Goal: Information Seeking & Learning: Check status

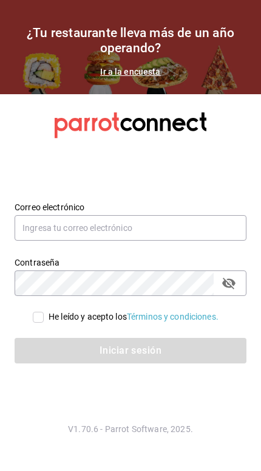
click at [44, 323] on span "He leído y acepto los Términos y condiciones." at bounding box center [131, 317] width 175 height 13
click at [43, 323] on input "He leído y acepto los Términos y condiciones." at bounding box center [38, 317] width 11 height 11
checkbox input "true"
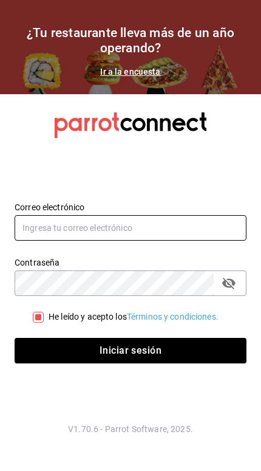
click at [192, 240] on input "text" at bounding box center [131, 228] width 232 height 26
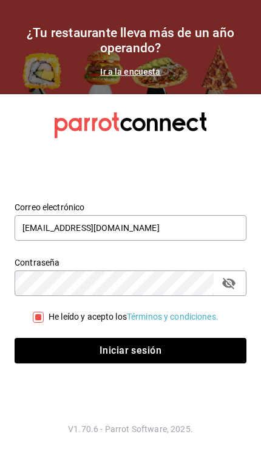
type input "compras@tetecoloh.com"
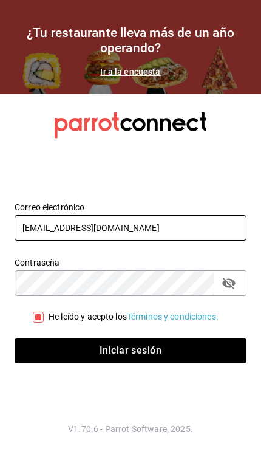
click at [131, 338] on button "Iniciar sesión" at bounding box center [131, 351] width 232 height 26
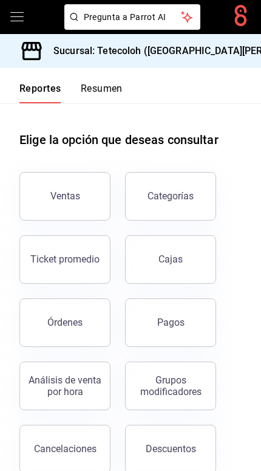
click at [195, 54] on h3 "Sucursal: Tetecoloh ([GEOGRAPHIC_DATA][PERSON_NAME])" at bounding box center [182, 51] width 277 height 15
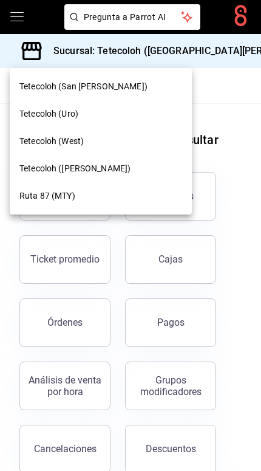
click at [135, 174] on div "Tetecoloh ([PERSON_NAME])" at bounding box center [100, 168] width 163 height 13
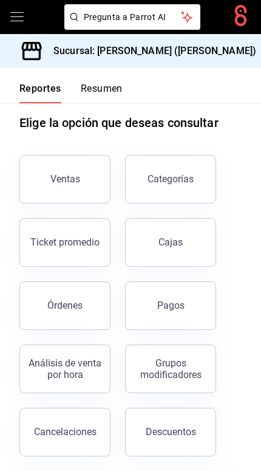
scroll to position [18, 0]
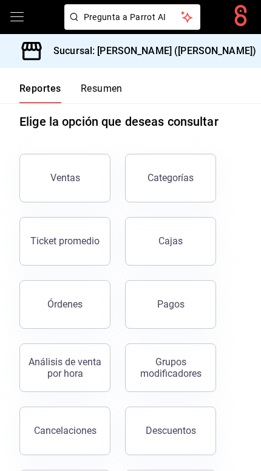
click at [73, 179] on div "Ventas" at bounding box center [65, 178] width 30 height 12
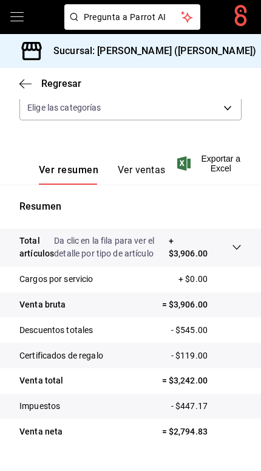
click at [137, 167] on button "Ver ventas" at bounding box center [142, 174] width 48 height 21
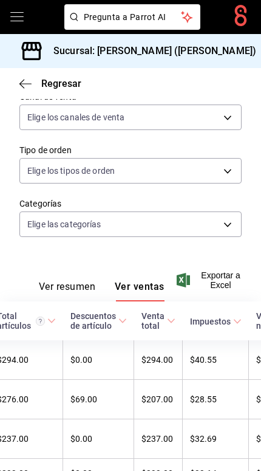
scroll to position [0, 413]
click at [29, 89] on icon "button" at bounding box center [25, 83] width 12 height 11
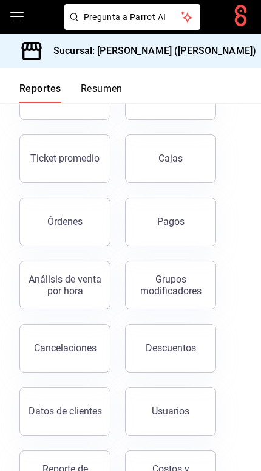
scroll to position [101, 0]
click at [100, 225] on button "Órdenes" at bounding box center [64, 222] width 91 height 49
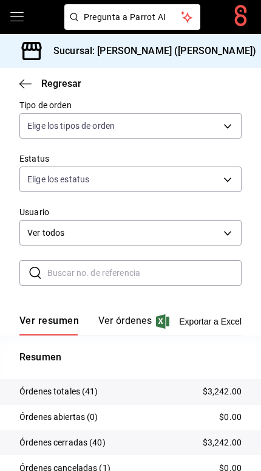
click at [120, 322] on button "Ver órdenes" at bounding box center [126, 325] width 54 height 21
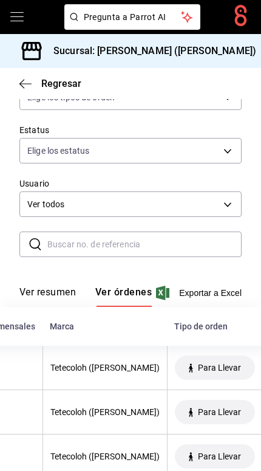
scroll to position [0, 307]
click at [120, 367] on div "Tetecoloh ([PERSON_NAME])" at bounding box center [104, 368] width 109 height 10
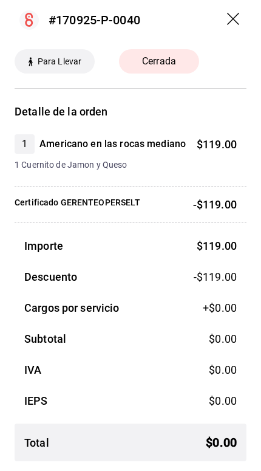
scroll to position [24, 0]
